Goal: Information Seeking & Learning: Compare options

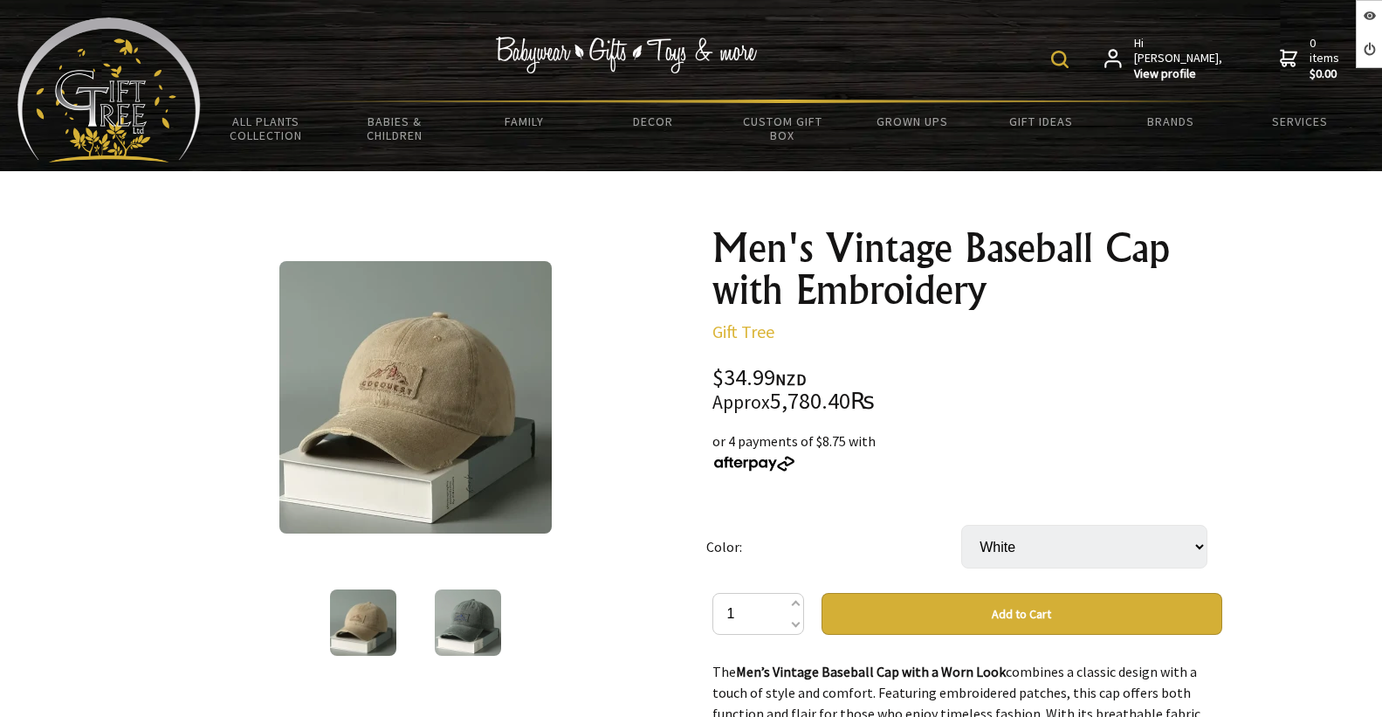
click at [1105, 525] on select "White Khaki Beige Color Black (black Letters) Black (black Letters)" at bounding box center [1084, 547] width 246 height 44
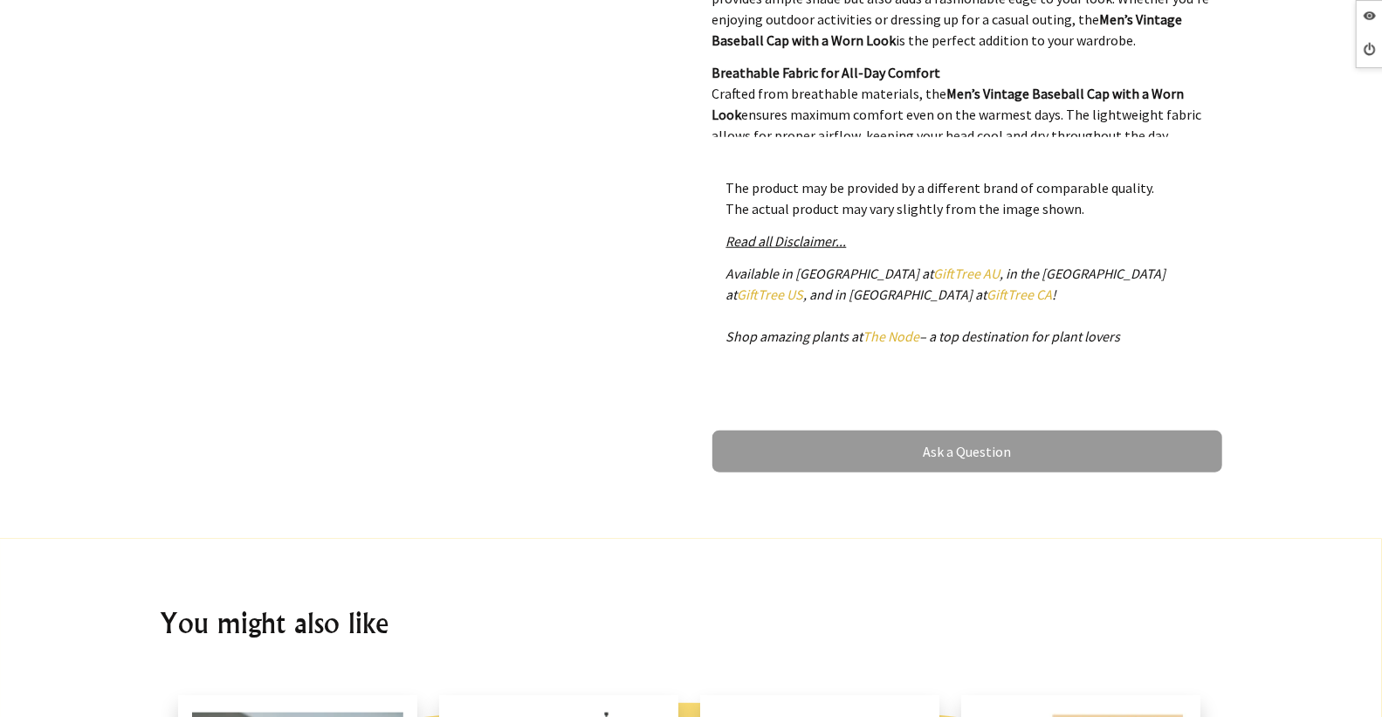
scroll to position [970, 0]
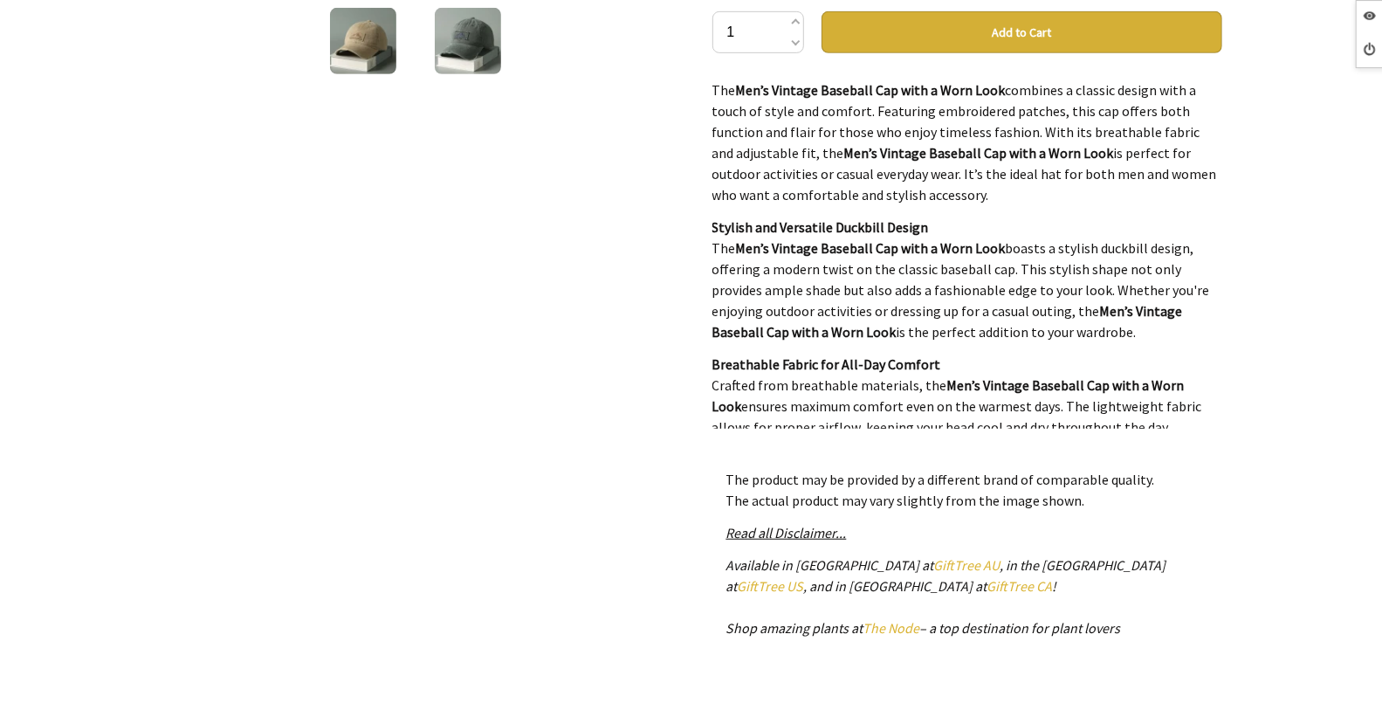
scroll to position [1357, 0]
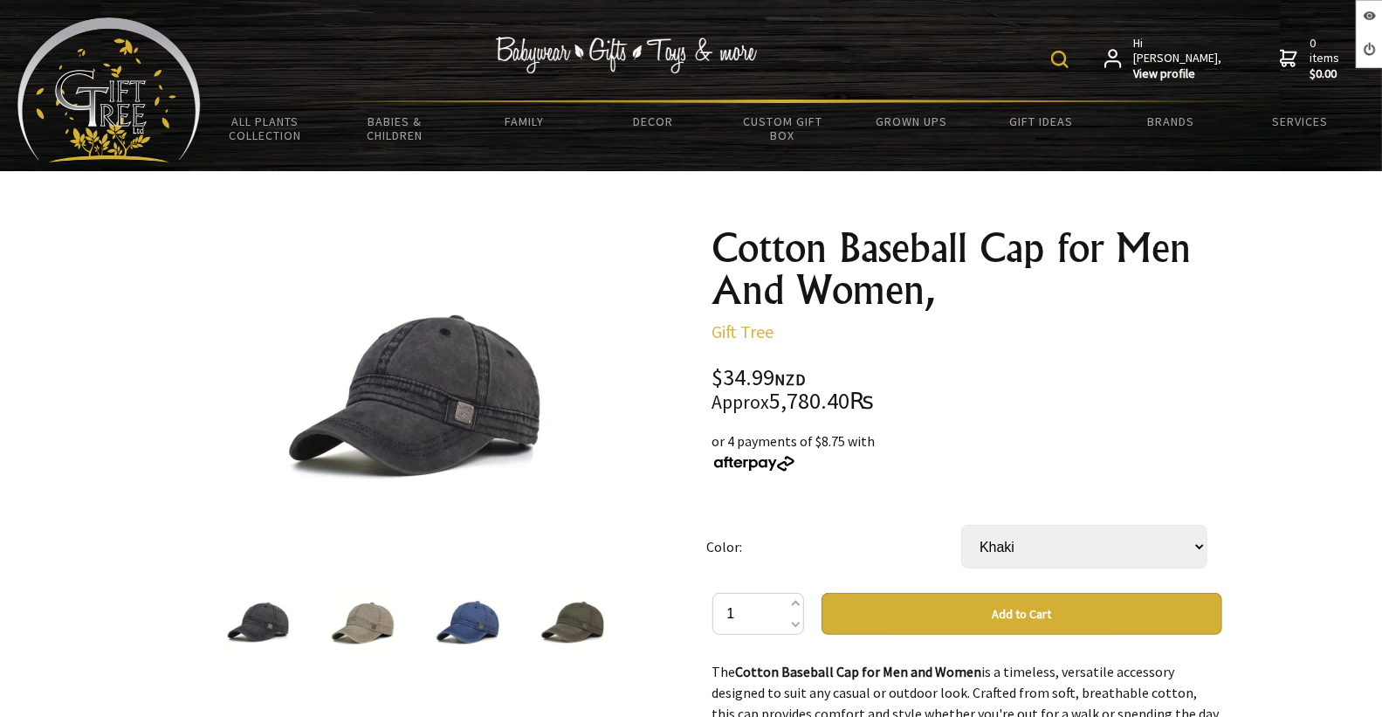
scroll to position [291, 0]
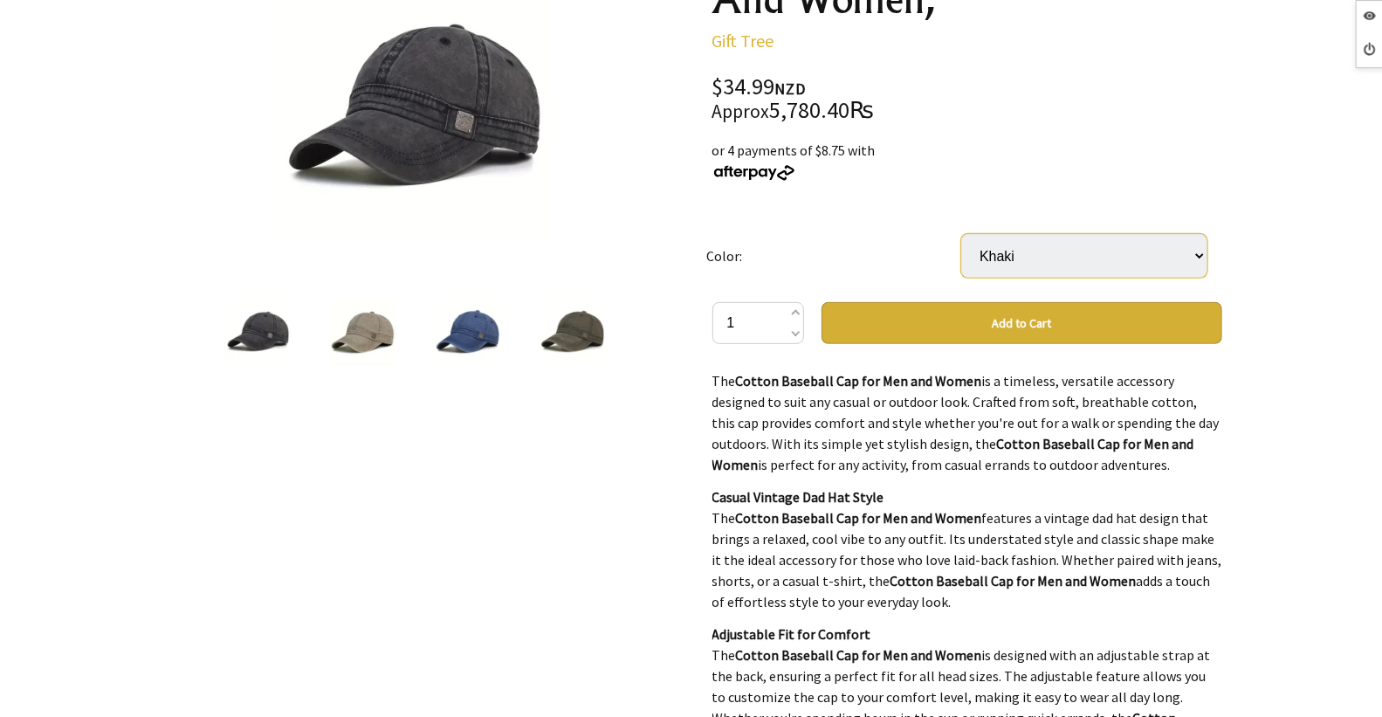
click at [1085, 247] on select "Khaki Green Black Blue" at bounding box center [1084, 256] width 246 height 44
click at [1122, 247] on select "Khaki Green Black Blue" at bounding box center [1084, 256] width 246 height 44
click at [1049, 246] on select "Khaki Green Black Blue" at bounding box center [1084, 256] width 246 height 44
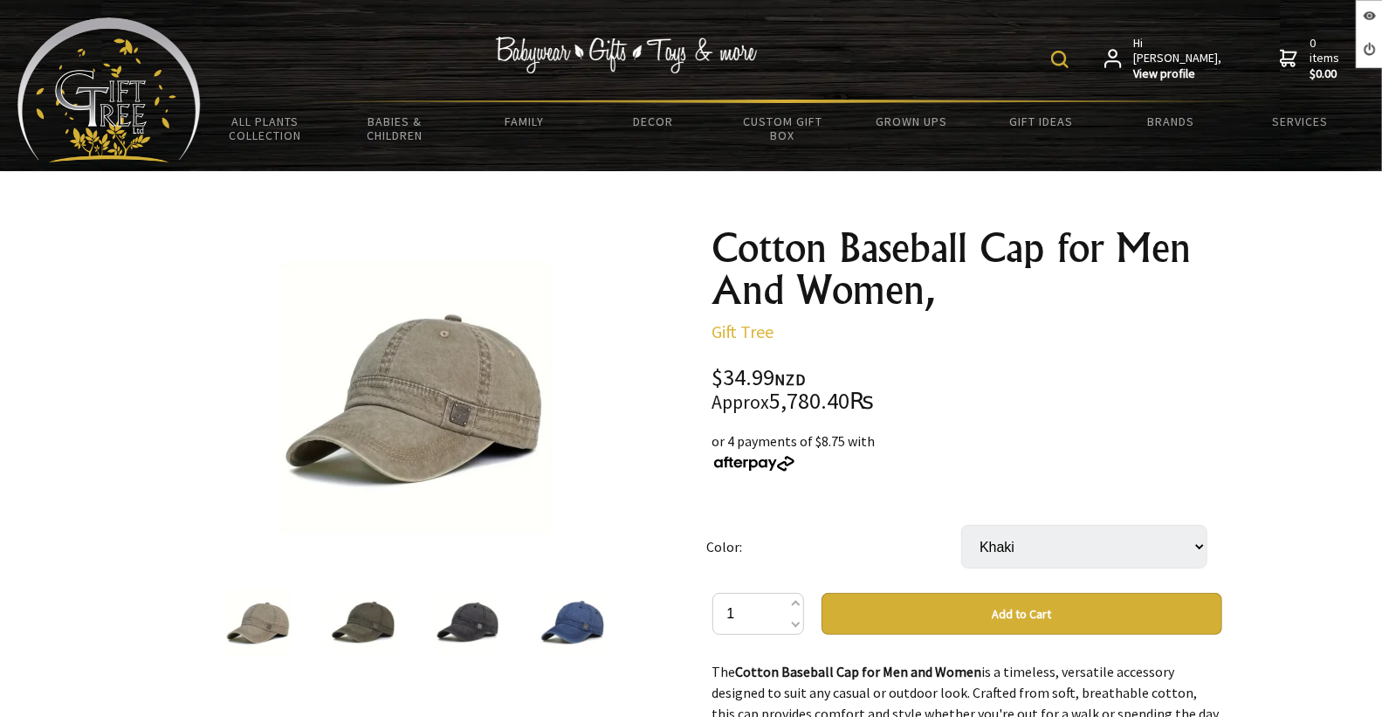
scroll to position [581, 0]
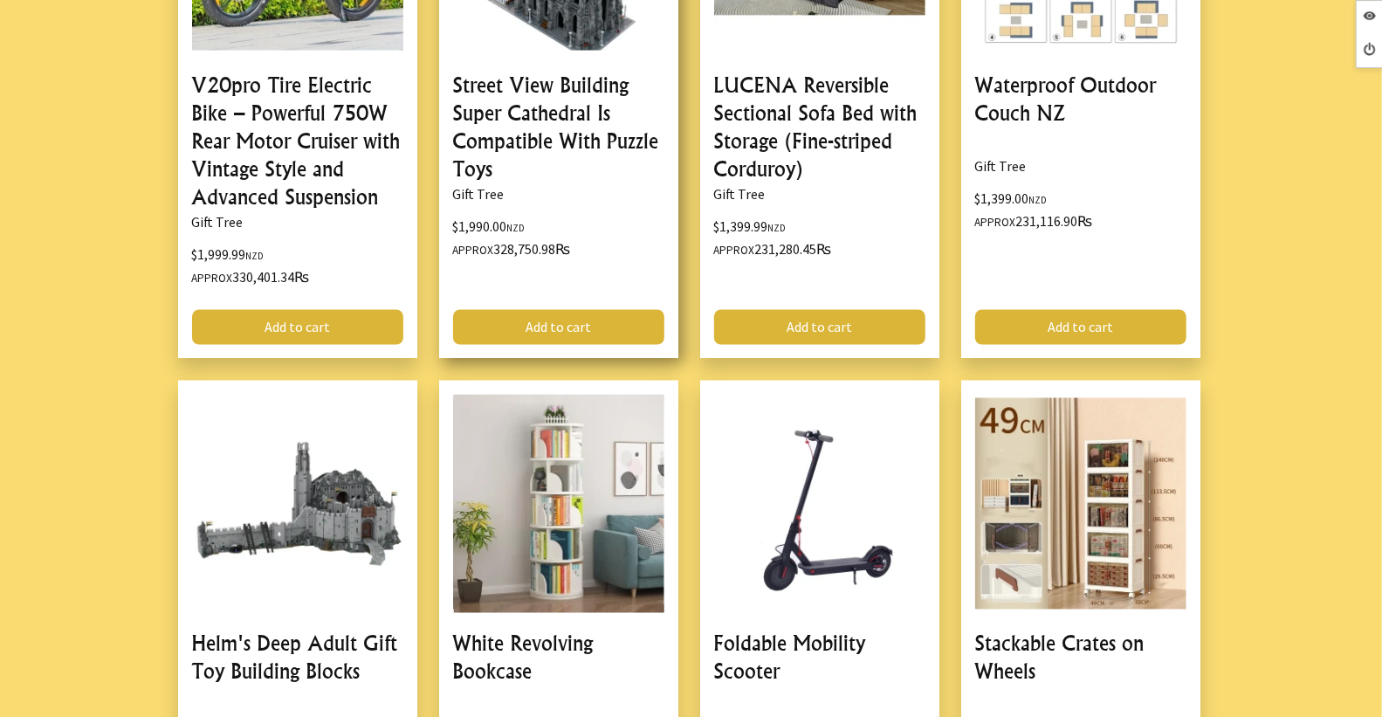
scroll to position [1648, 0]
